Goal: Entertainment & Leisure: Consume media (video, audio)

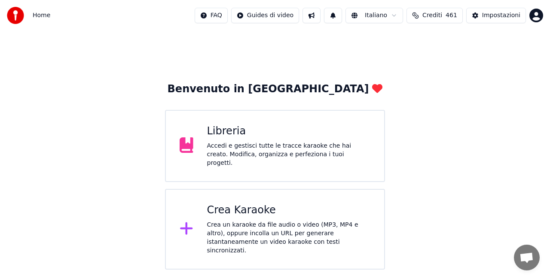
click at [244, 149] on div "Accedi e gestisci tutte le tracce karaoke che hai creato. Modifica, organizza e…" at bounding box center [289, 155] width 164 height 26
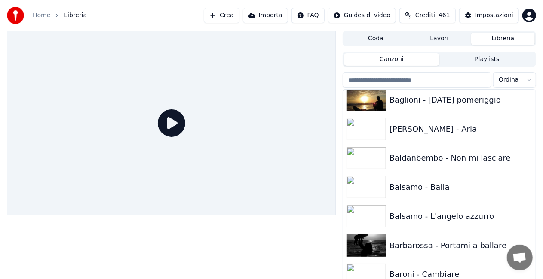
scroll to position [424, 0]
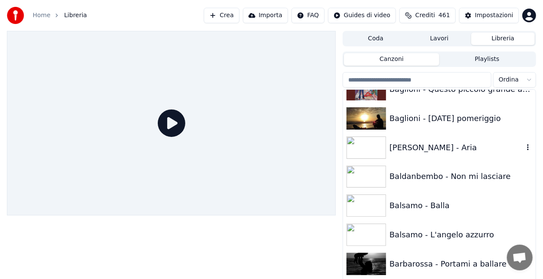
click at [433, 158] on div "[PERSON_NAME] - Aria" at bounding box center [439, 147] width 192 height 29
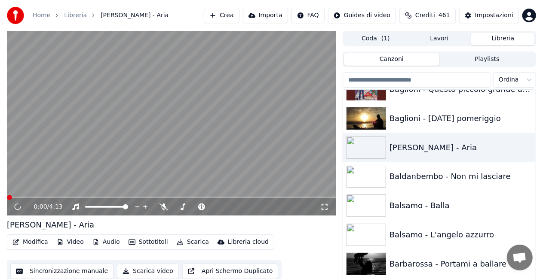
click at [328, 206] on icon at bounding box center [324, 207] width 9 height 7
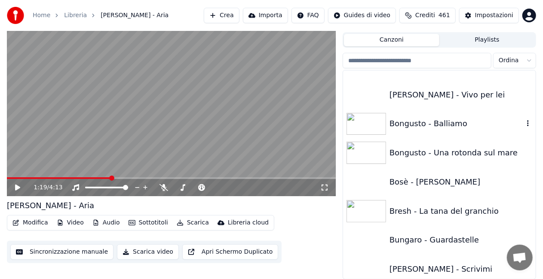
scroll to position [1627, 0]
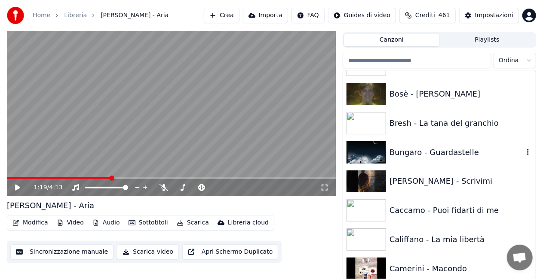
click at [418, 149] on div "Bungaro - Guardastelle" at bounding box center [456, 153] width 134 height 12
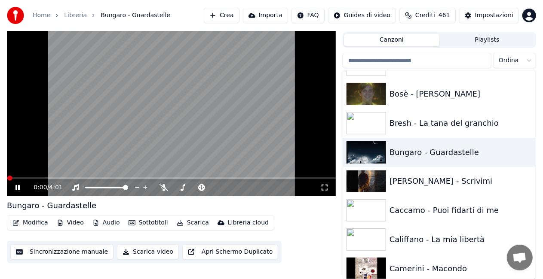
click at [324, 187] on icon at bounding box center [324, 187] width 9 height 7
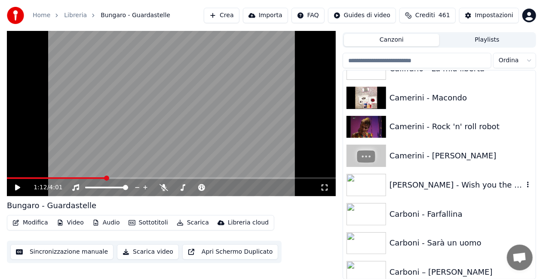
scroll to position [1970, 0]
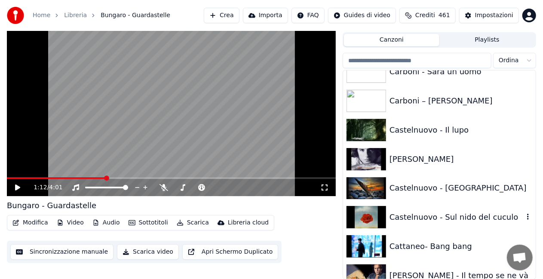
click at [440, 208] on div "Castelnuovo - Sul nido del cuculo" at bounding box center [439, 217] width 192 height 29
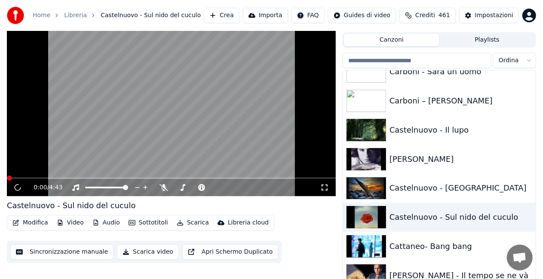
click at [323, 188] on icon at bounding box center [324, 187] width 9 height 7
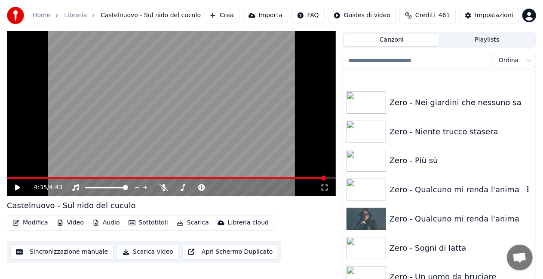
scroll to position [12240, 0]
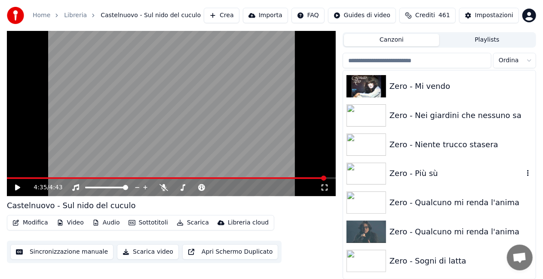
click at [442, 172] on div "Zero - Più sù" at bounding box center [456, 174] width 134 height 12
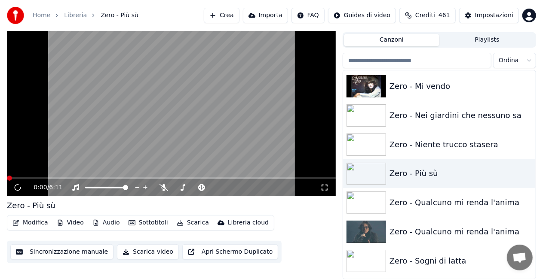
click at [326, 190] on icon at bounding box center [324, 187] width 9 height 7
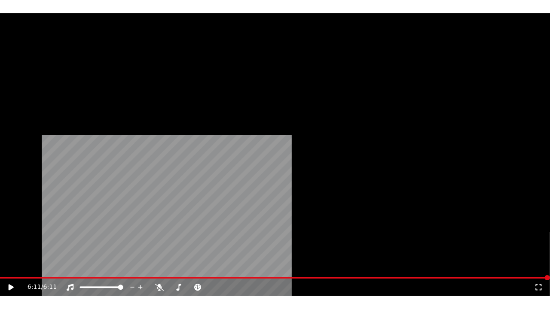
scroll to position [11381, 0]
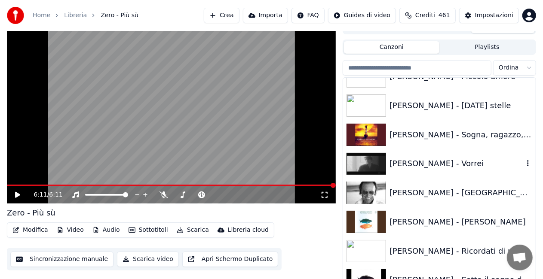
drag, startPoint x: 438, startPoint y: 164, endPoint x: 339, endPoint y: 154, distance: 100.2
click at [437, 163] on div "[PERSON_NAME] - Vorrei" at bounding box center [456, 164] width 134 height 12
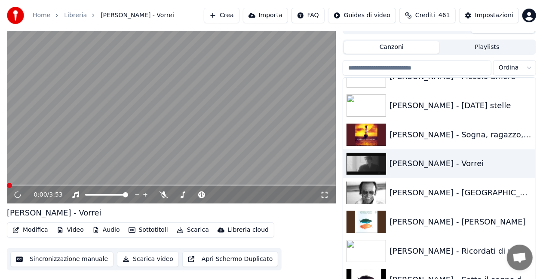
click at [322, 196] on icon at bounding box center [324, 195] width 9 height 7
